Goal: Transaction & Acquisition: Purchase product/service

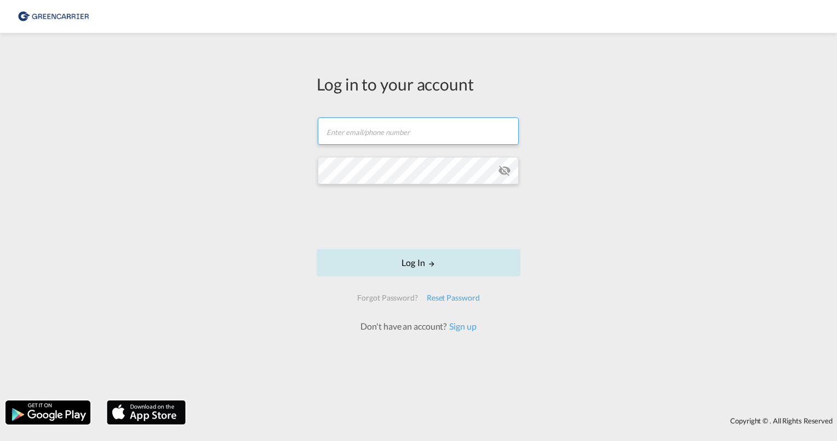
type input "[PERSON_NAME][EMAIL_ADDRESS][PERSON_NAME][DOMAIN_NAME]"
click at [425, 262] on button "Log In" at bounding box center [419, 262] width 204 height 27
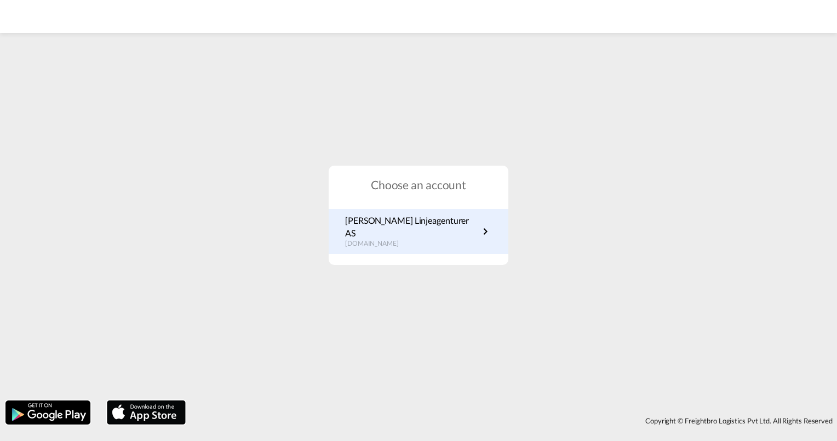
click at [386, 232] on p "[PERSON_NAME] Linjeagenturer AS" at bounding box center [412, 226] width 134 height 25
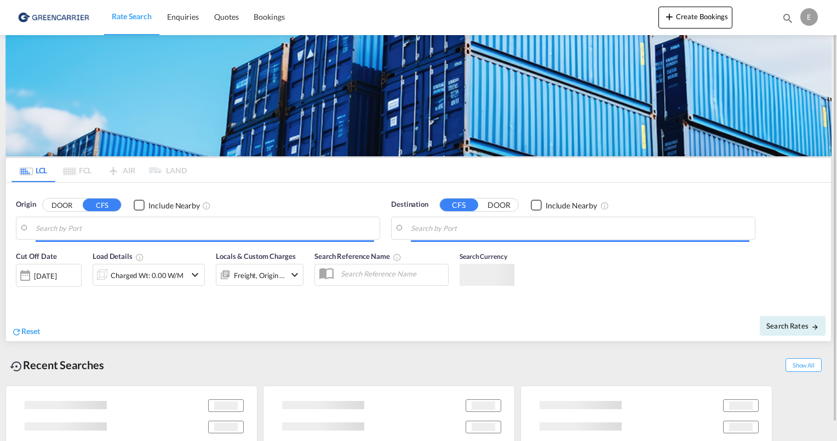
type input "Oslo, NOOSL"
type input "Singapore, SGSIN"
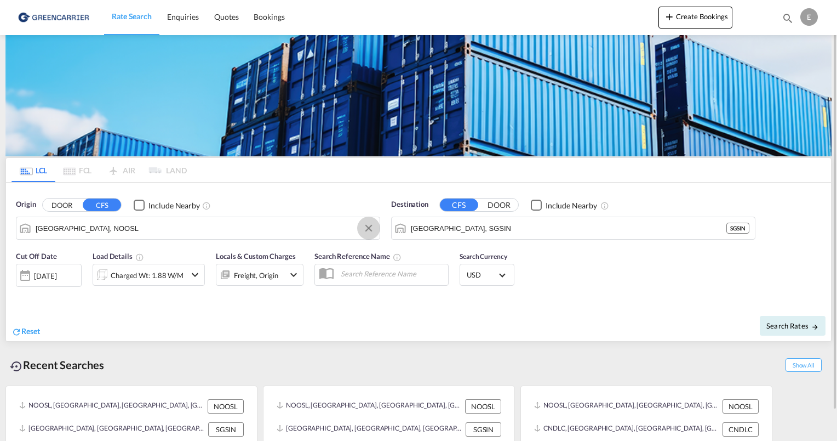
click at [369, 224] on button "Clear Input" at bounding box center [369, 228] width 16 height 16
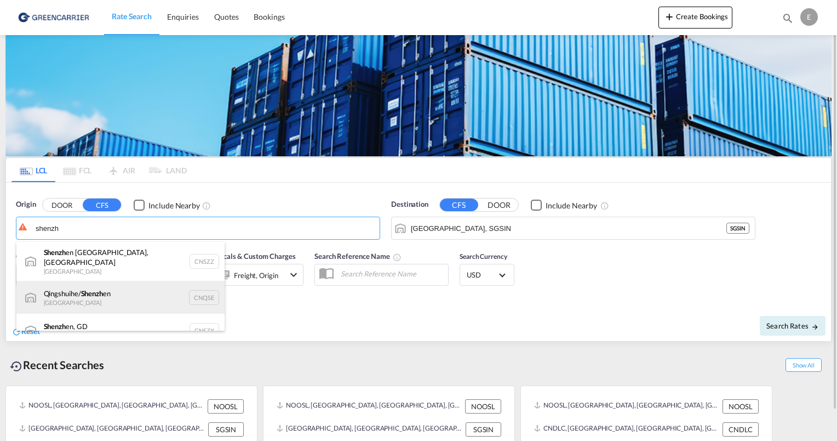
scroll to position [9, 0]
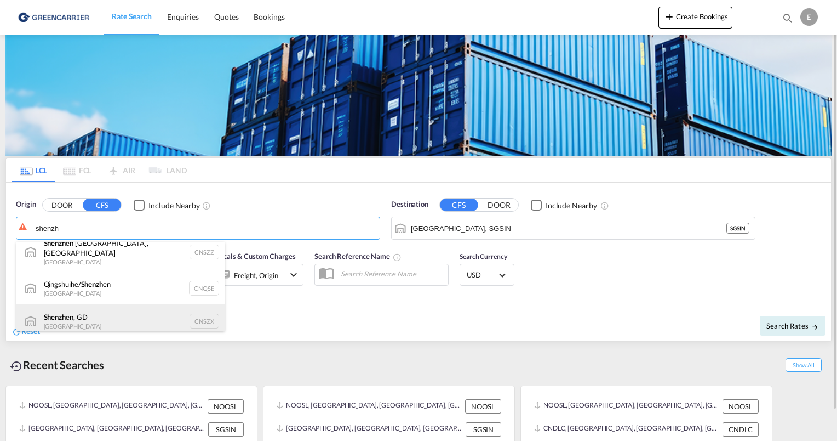
click at [124, 312] on div "Shenzh en, GD China CNSZX" at bounding box center [120, 320] width 208 height 33
type input "Shenzhen, GD, CNSZX"
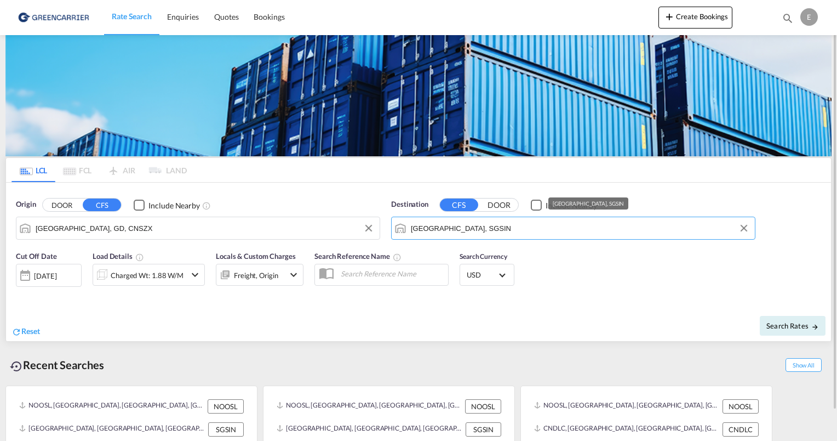
click at [556, 224] on input "Singapore, SGSIN" at bounding box center [580, 228] width 339 height 16
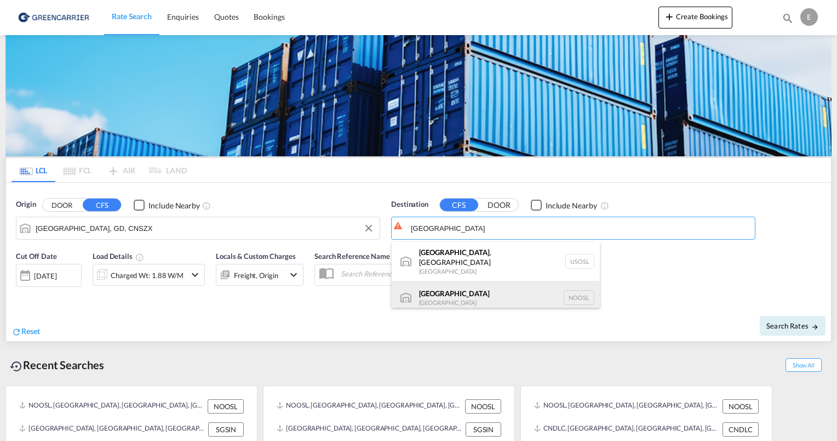
click at [505, 293] on div "Oslo Norway NOOSL" at bounding box center [496, 297] width 208 height 33
type input "Oslo, NOOSL"
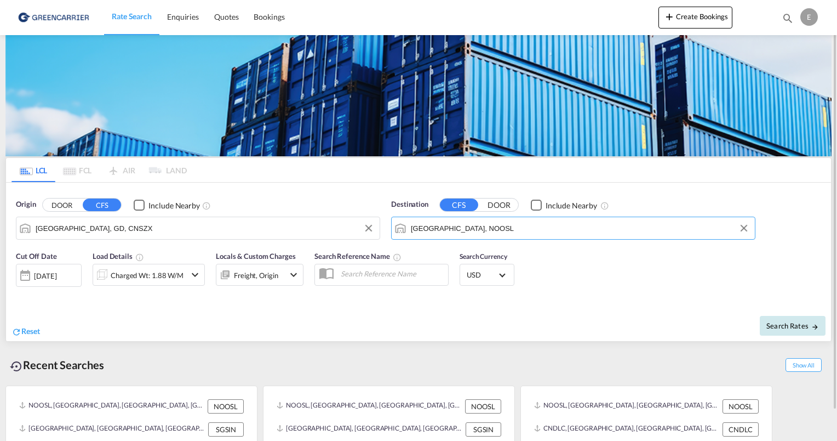
click at [790, 322] on span "Search Rates" at bounding box center [793, 325] width 53 height 9
type input "CNSZX to NOOSL / 1 Sep 2025"
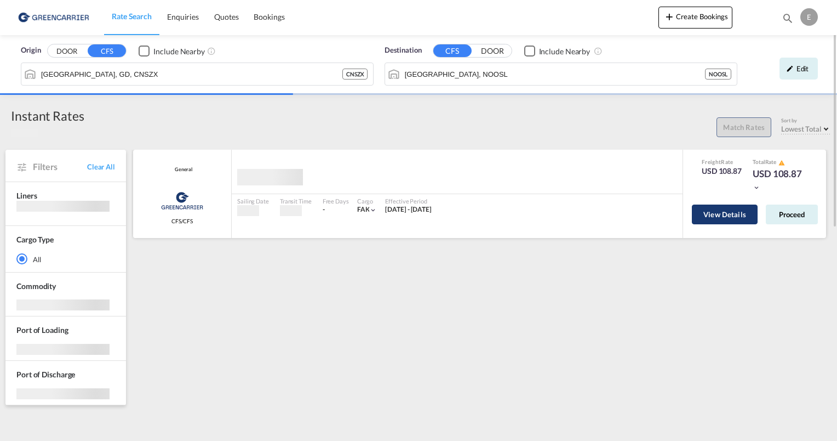
click at [711, 210] on button "View Details" at bounding box center [725, 214] width 66 height 20
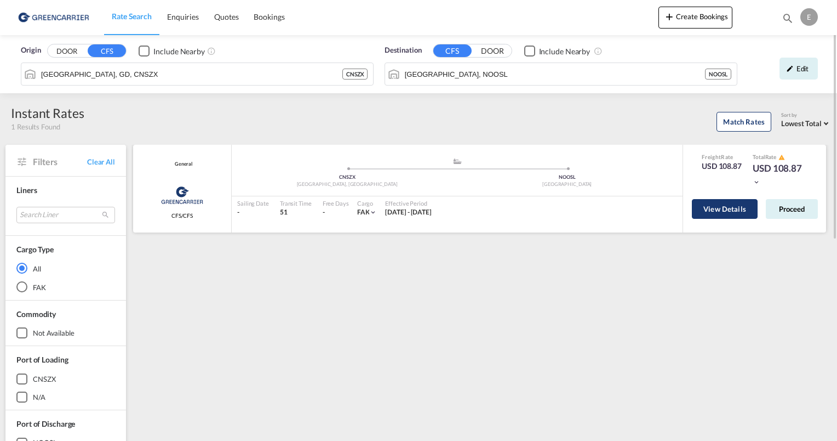
click at [729, 204] on button "View Details" at bounding box center [725, 209] width 66 height 20
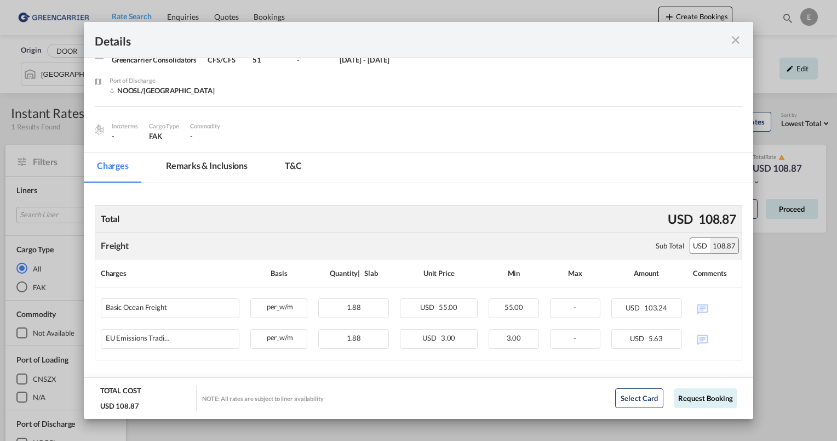
scroll to position [58, 0]
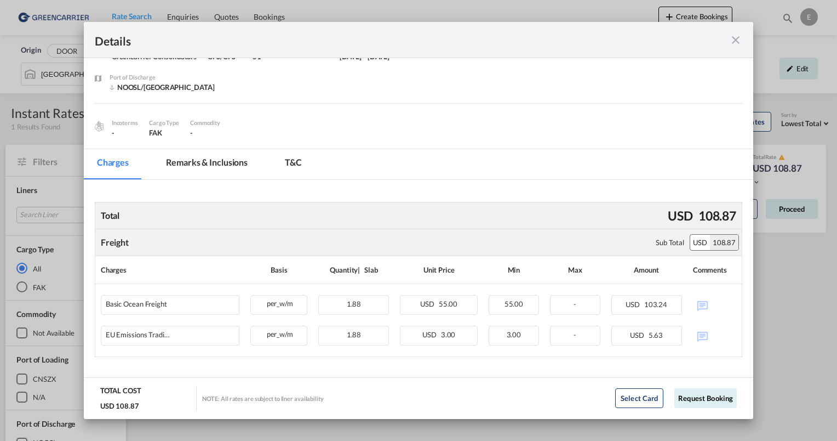
click at [730, 37] on md-icon "icon-close fg-AAA8AD m-0 cursor" at bounding box center [735, 39] width 13 height 13
